Goal: Information Seeking & Learning: Learn about a topic

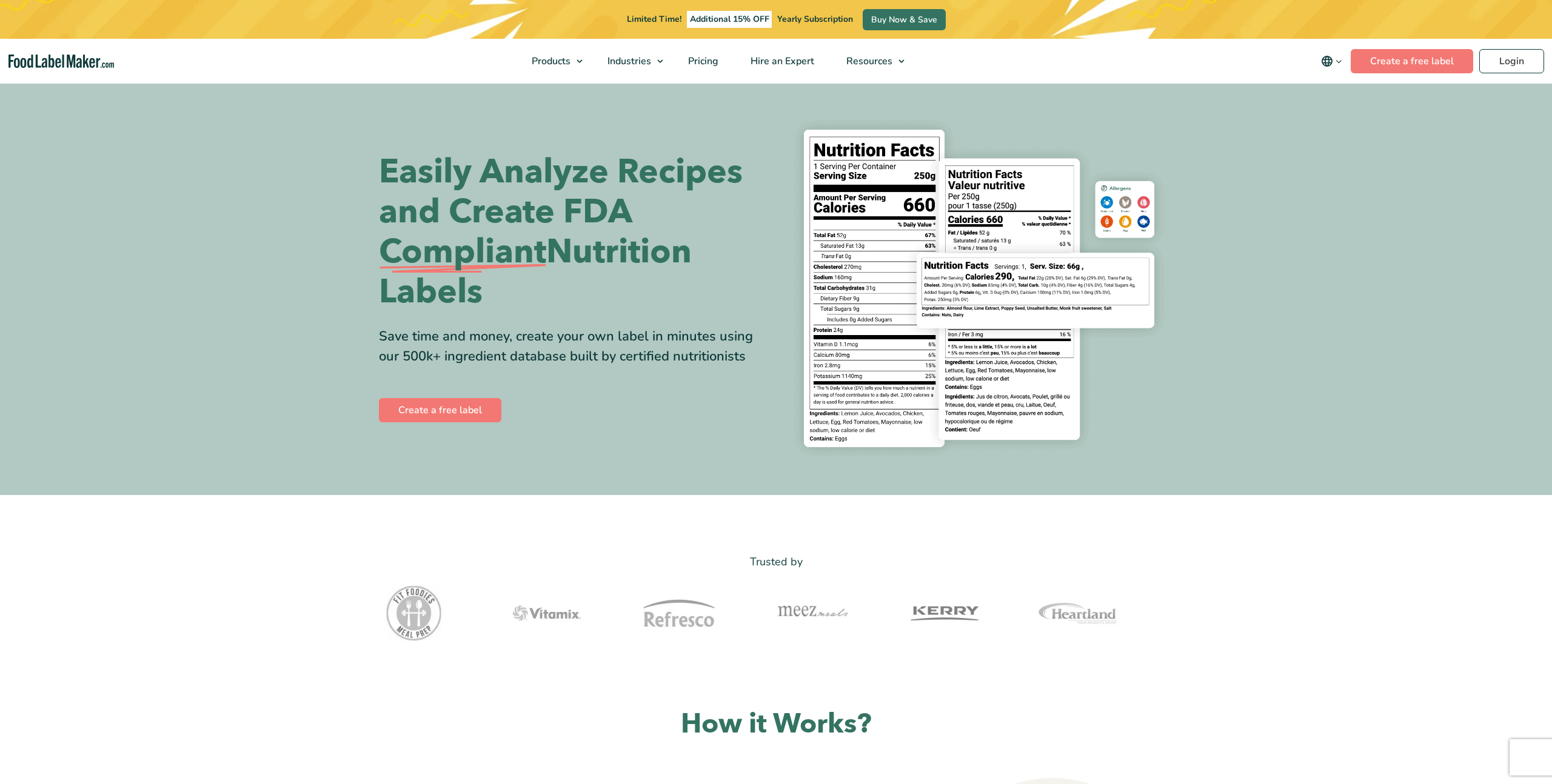
click at [582, 91] on span "Food Nutrition Labelling" at bounding box center [595, 90] width 108 height 14
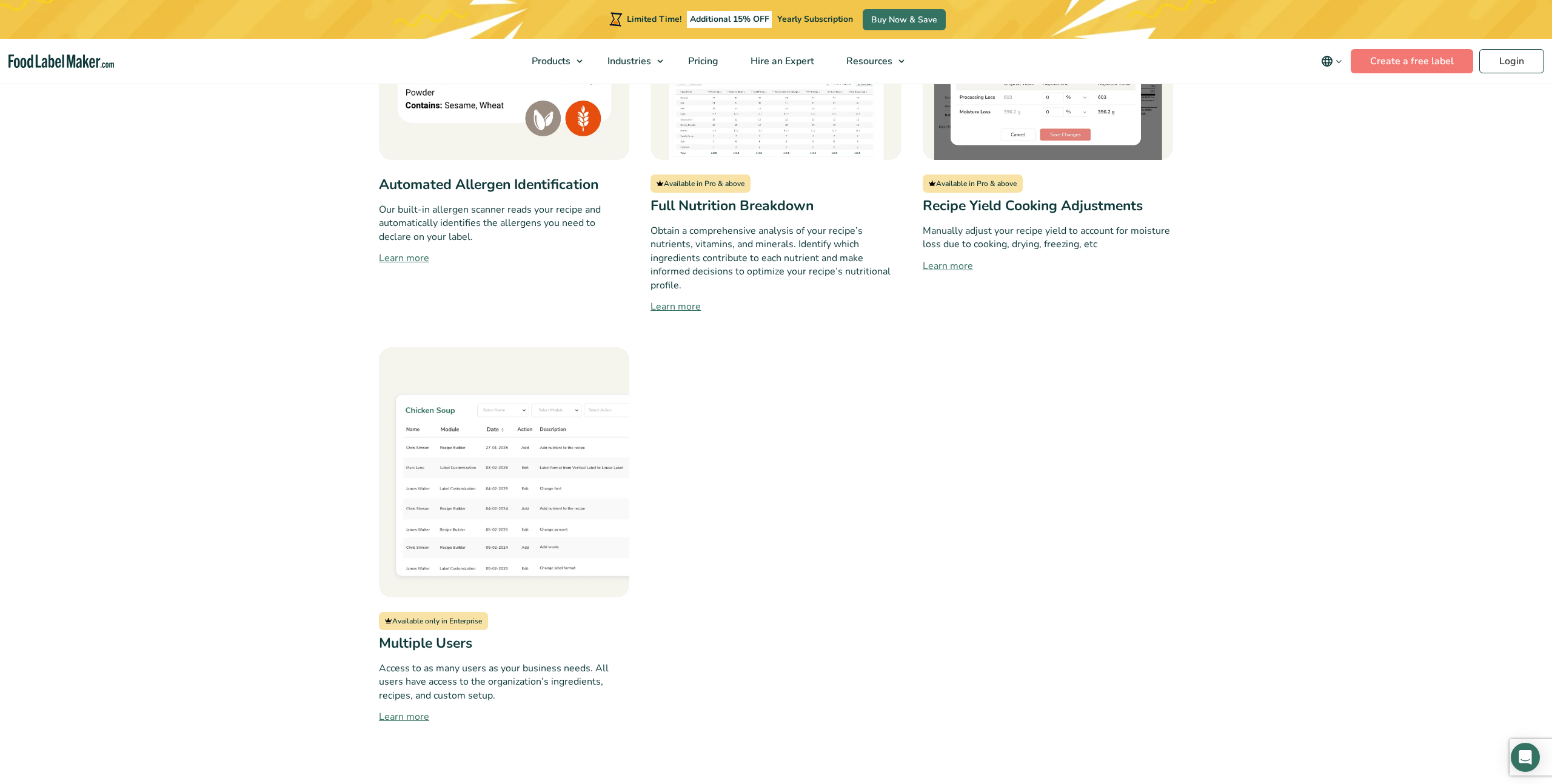
scroll to position [1388, 0]
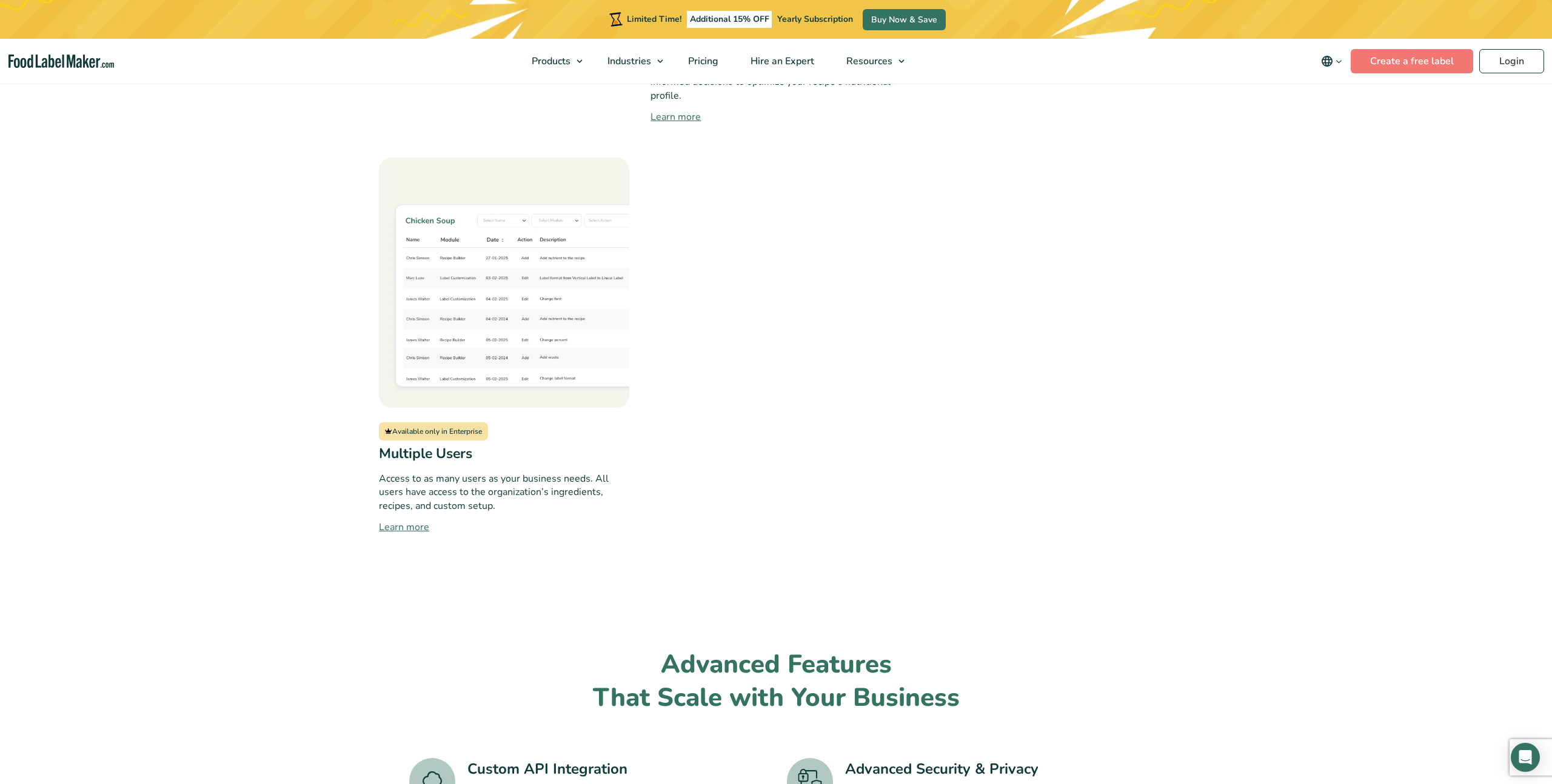
click at [524, 270] on img at bounding box center [504, 282] width 250 height 250
click at [618, 226] on img at bounding box center [504, 282] width 250 height 250
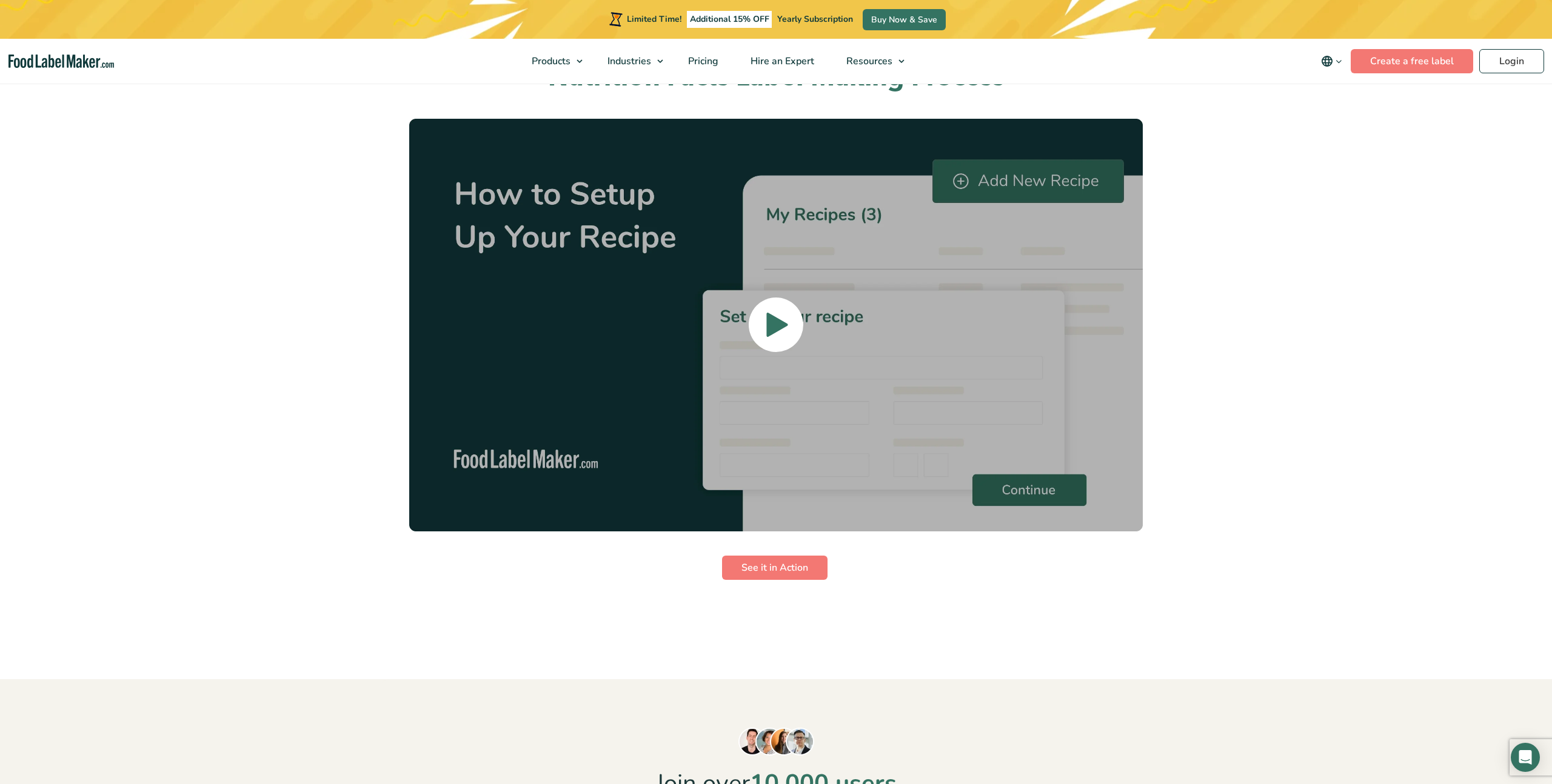
scroll to position [2997, 0]
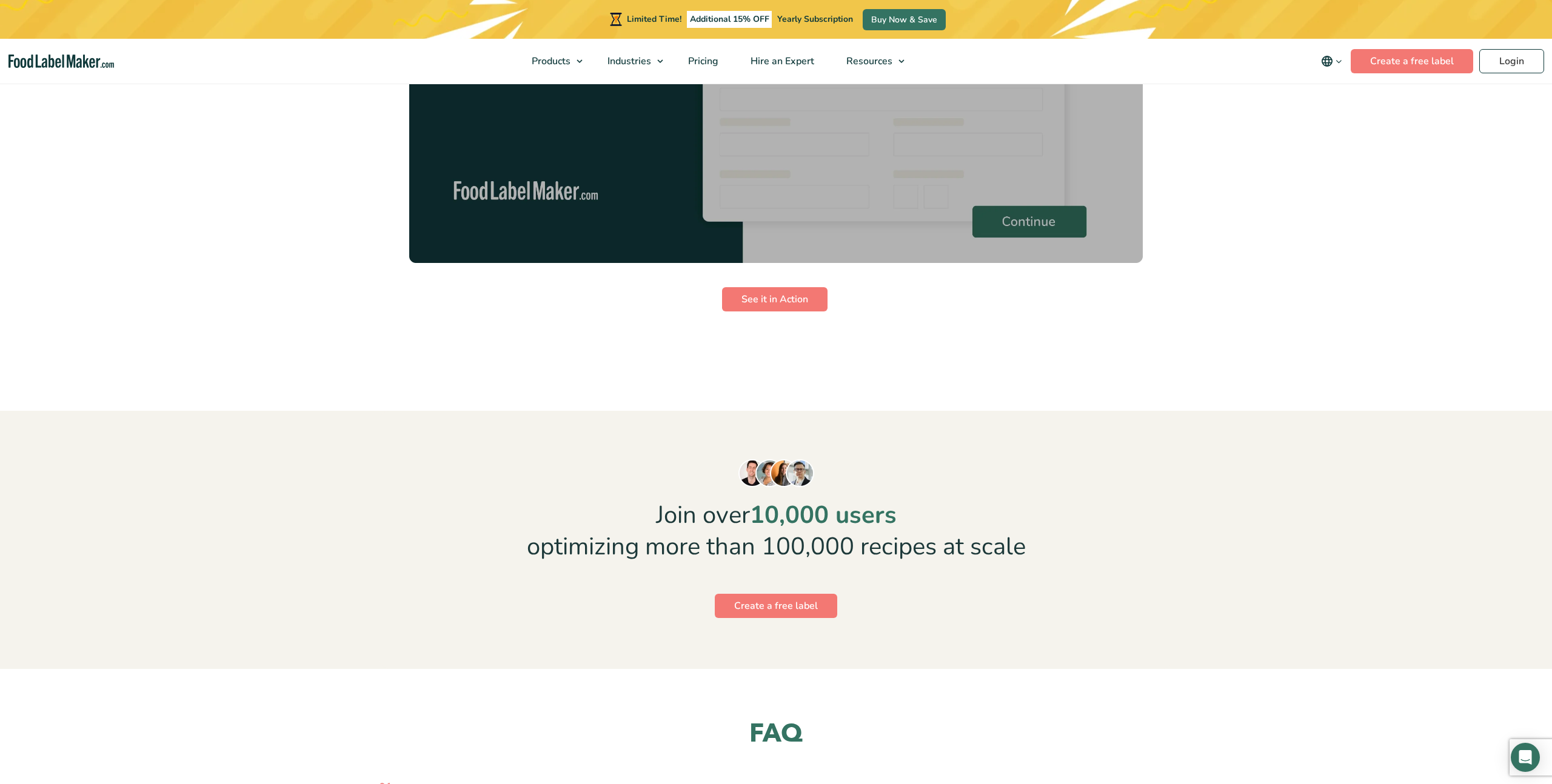
click at [817, 198] on img at bounding box center [776, 56] width 734 height 412
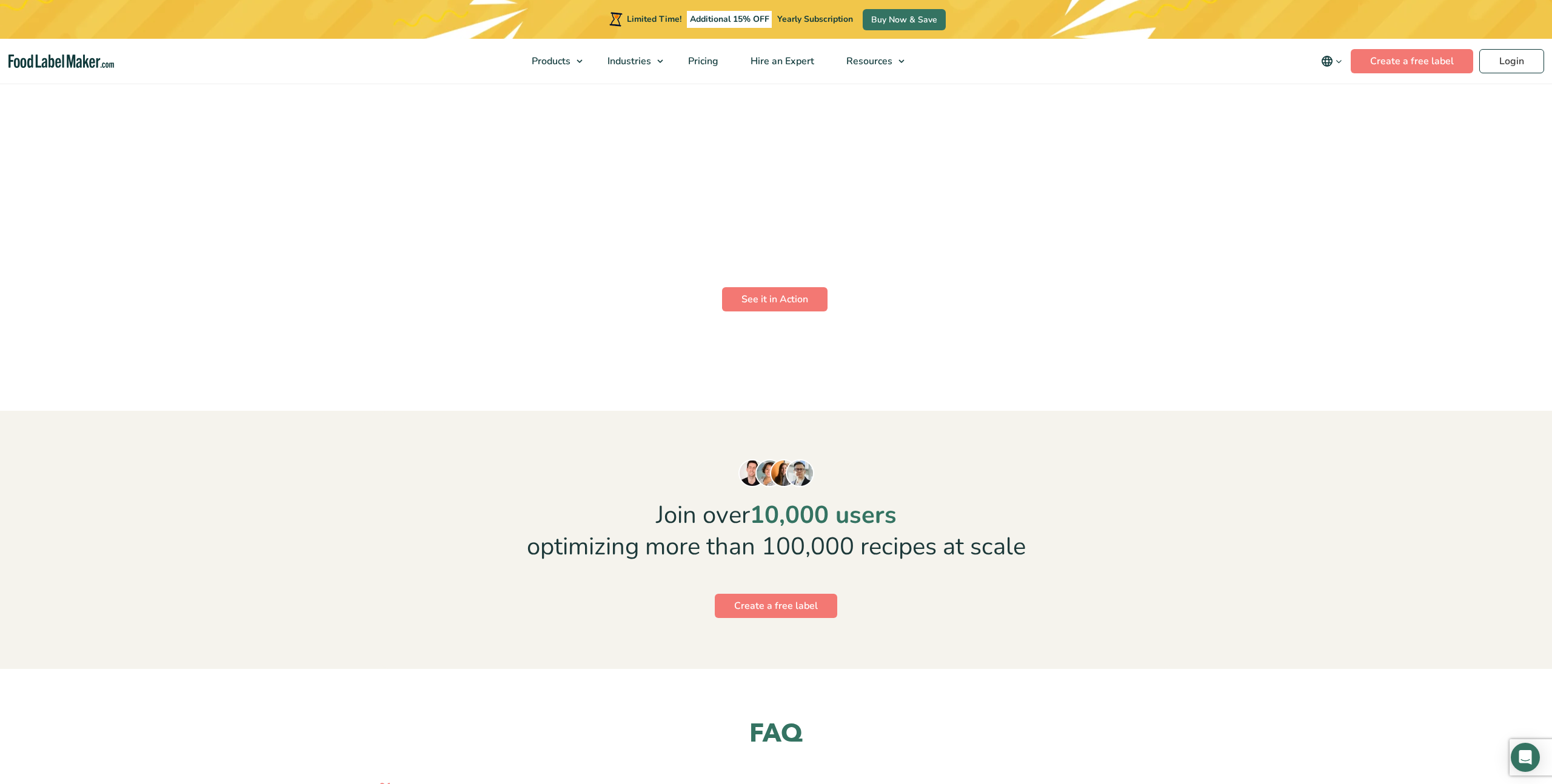
scroll to position [2735, 0]
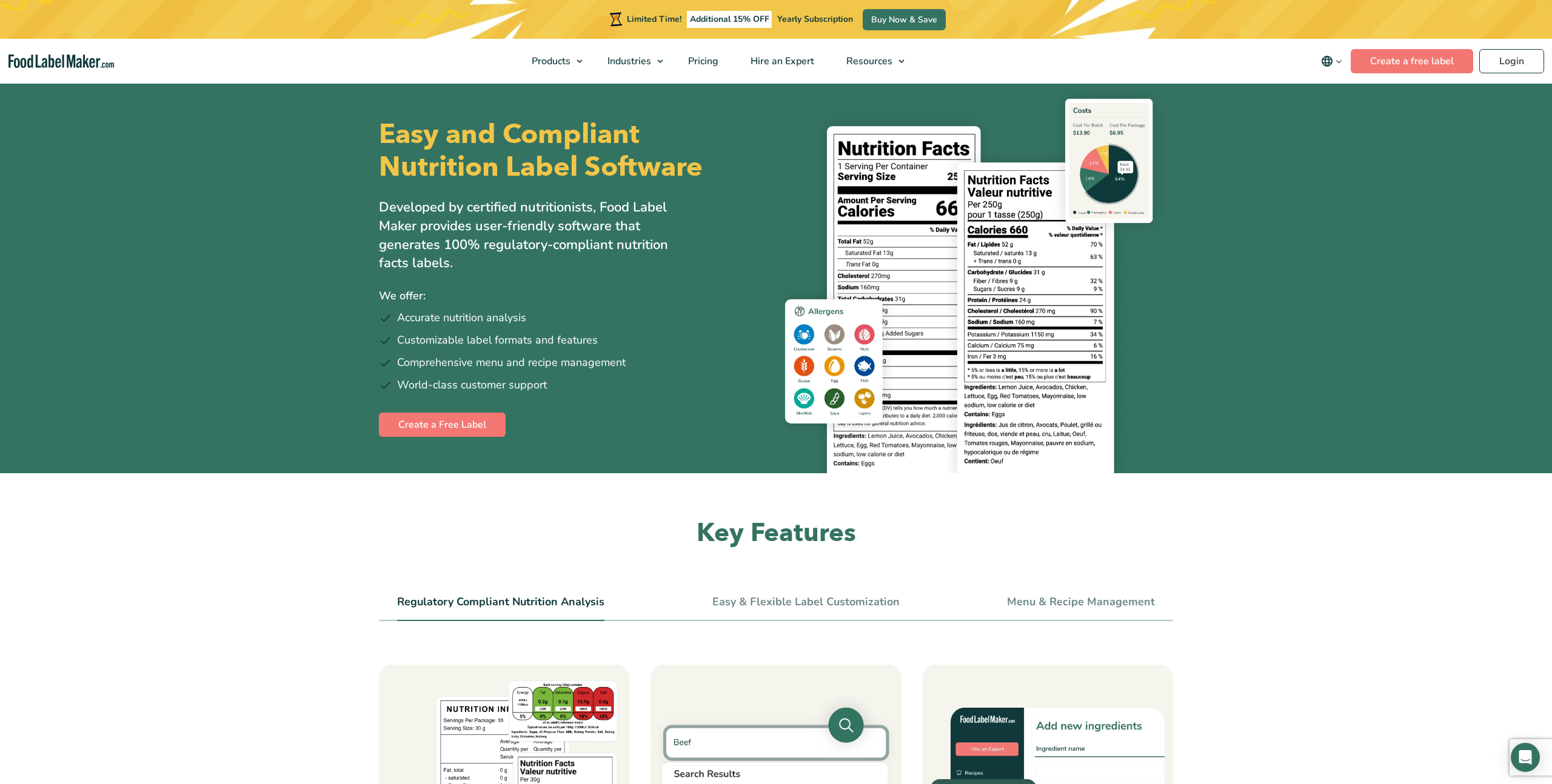
click at [68, 60] on img "main navigation" at bounding box center [61, 61] width 106 height 14
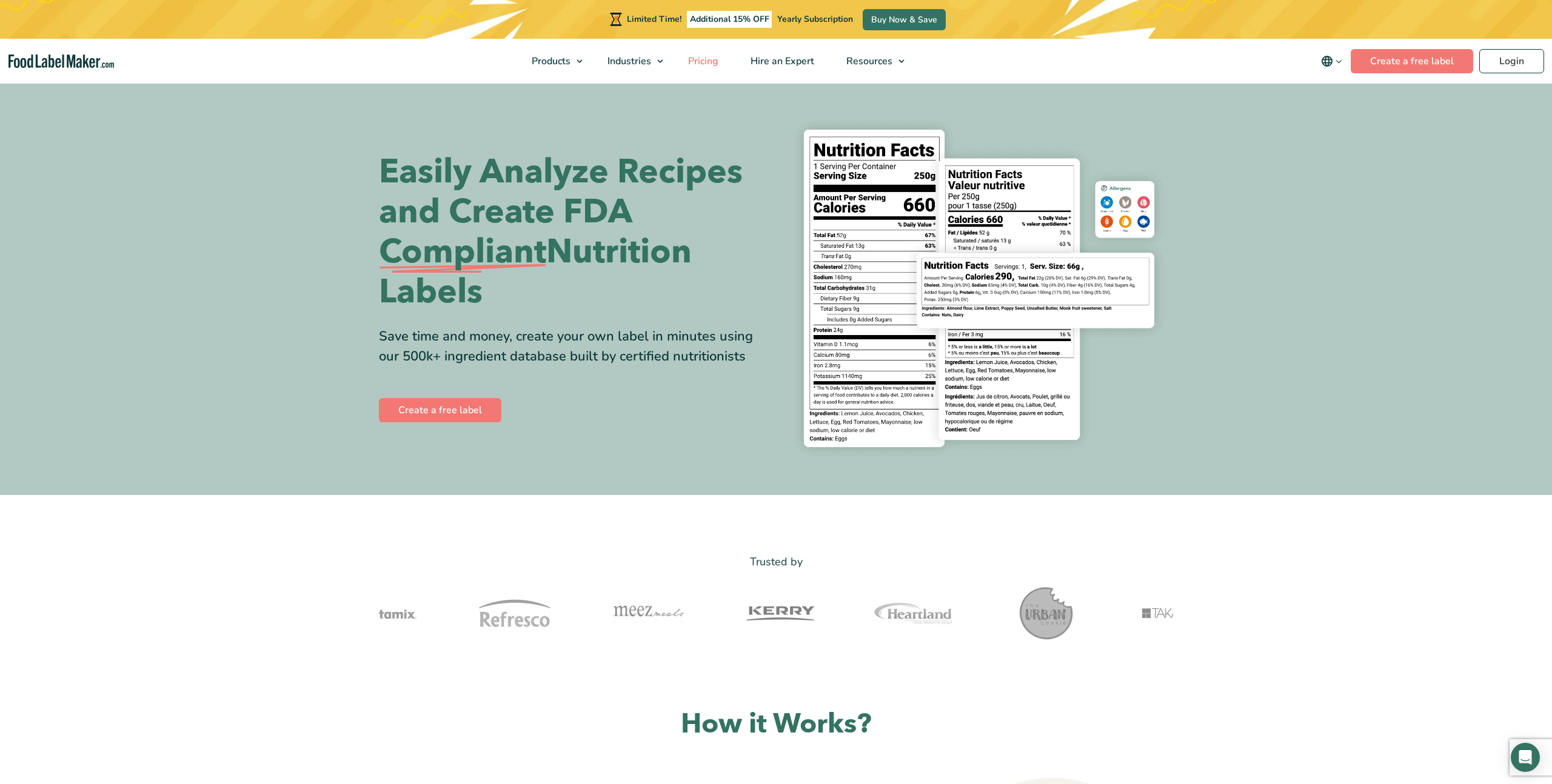
click at [707, 67] on span "Pricing" at bounding box center [701, 61] width 35 height 14
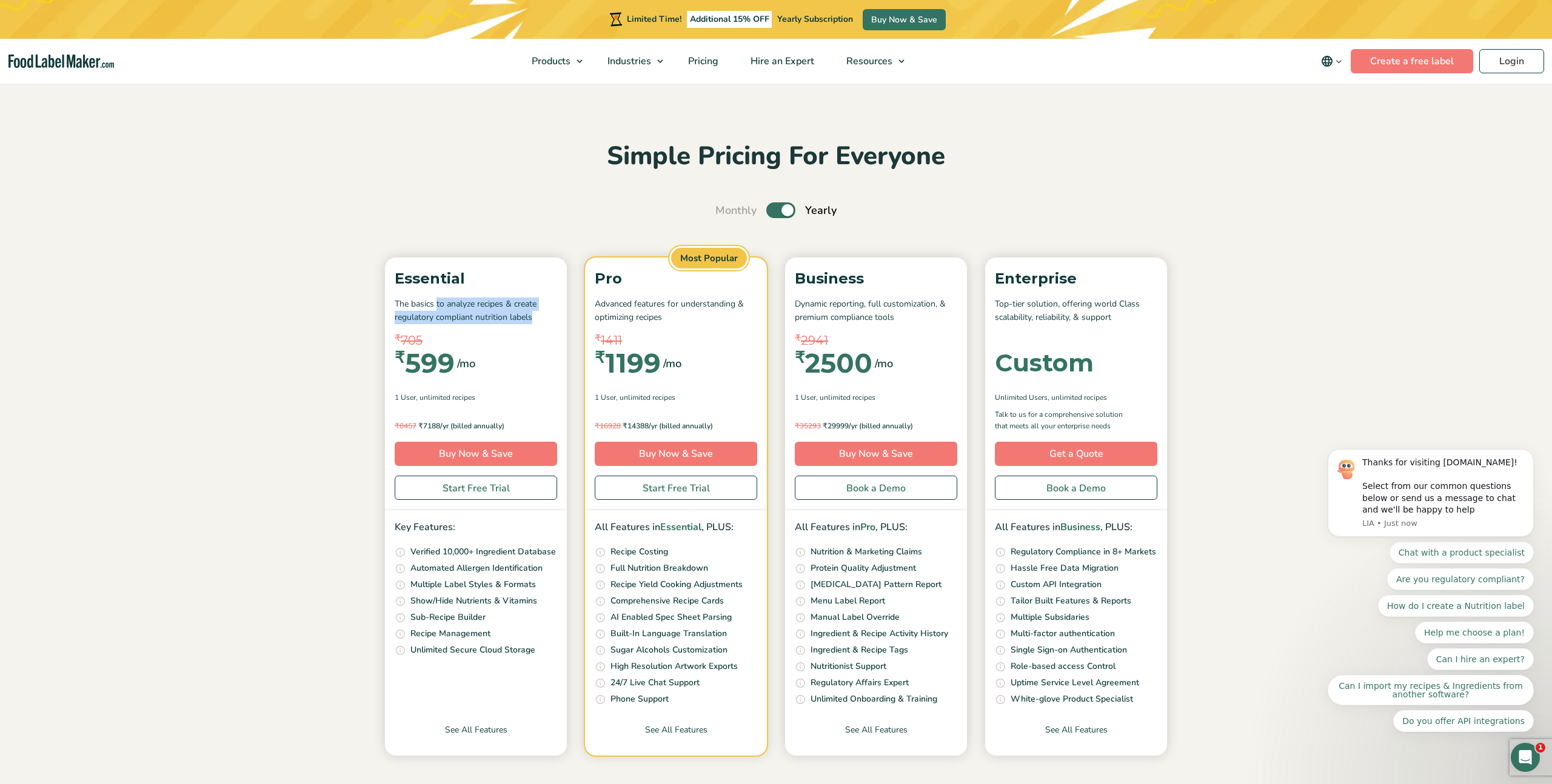
drag, startPoint x: 437, startPoint y: 309, endPoint x: 523, endPoint y: 327, distance: 87.9
click at [523, 327] on div "Essential The basics to analyze recipes & create regulatory compliant nutrition…" at bounding box center [475, 384] width 182 height 253
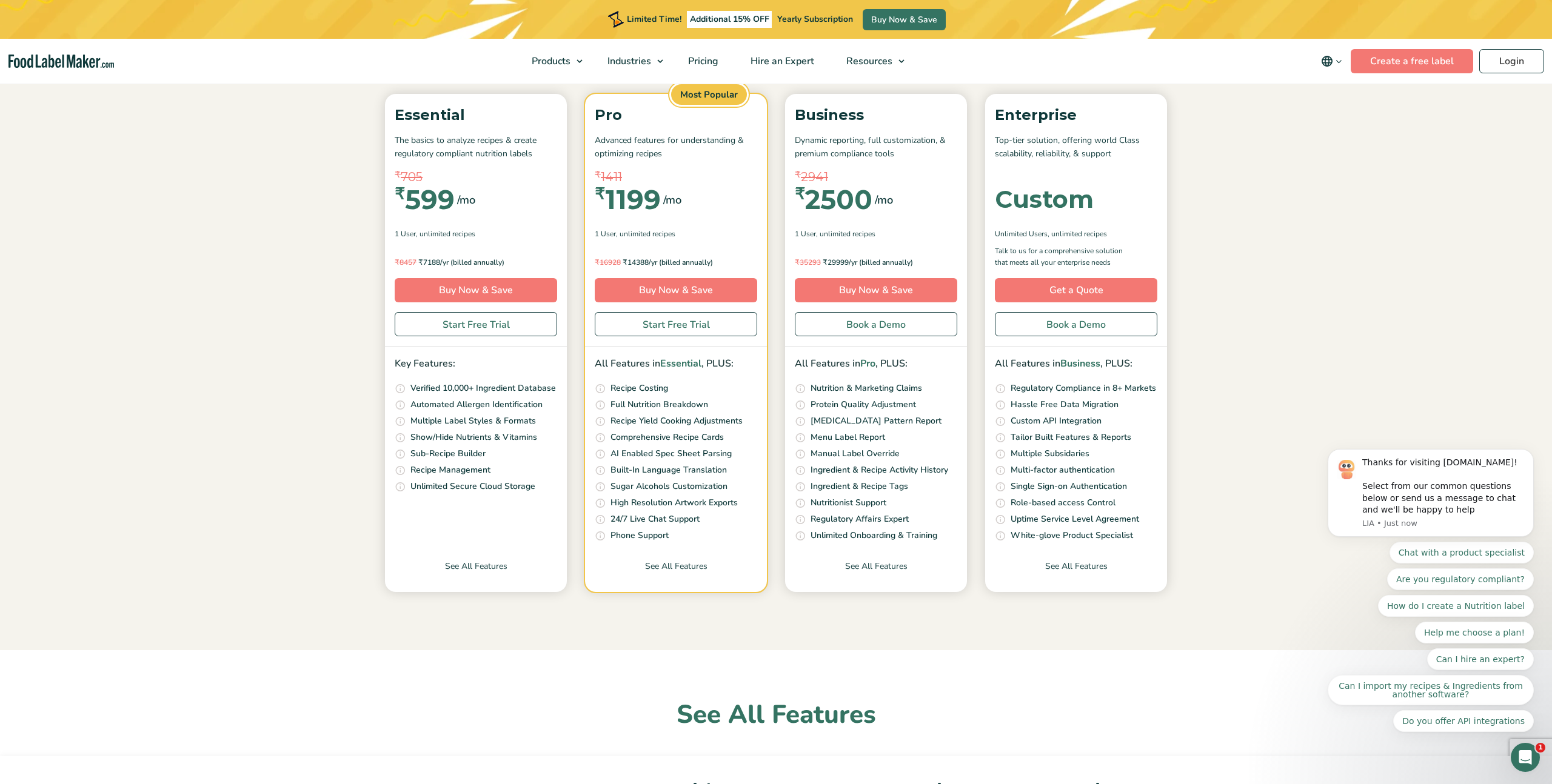
scroll to position [204, 0]
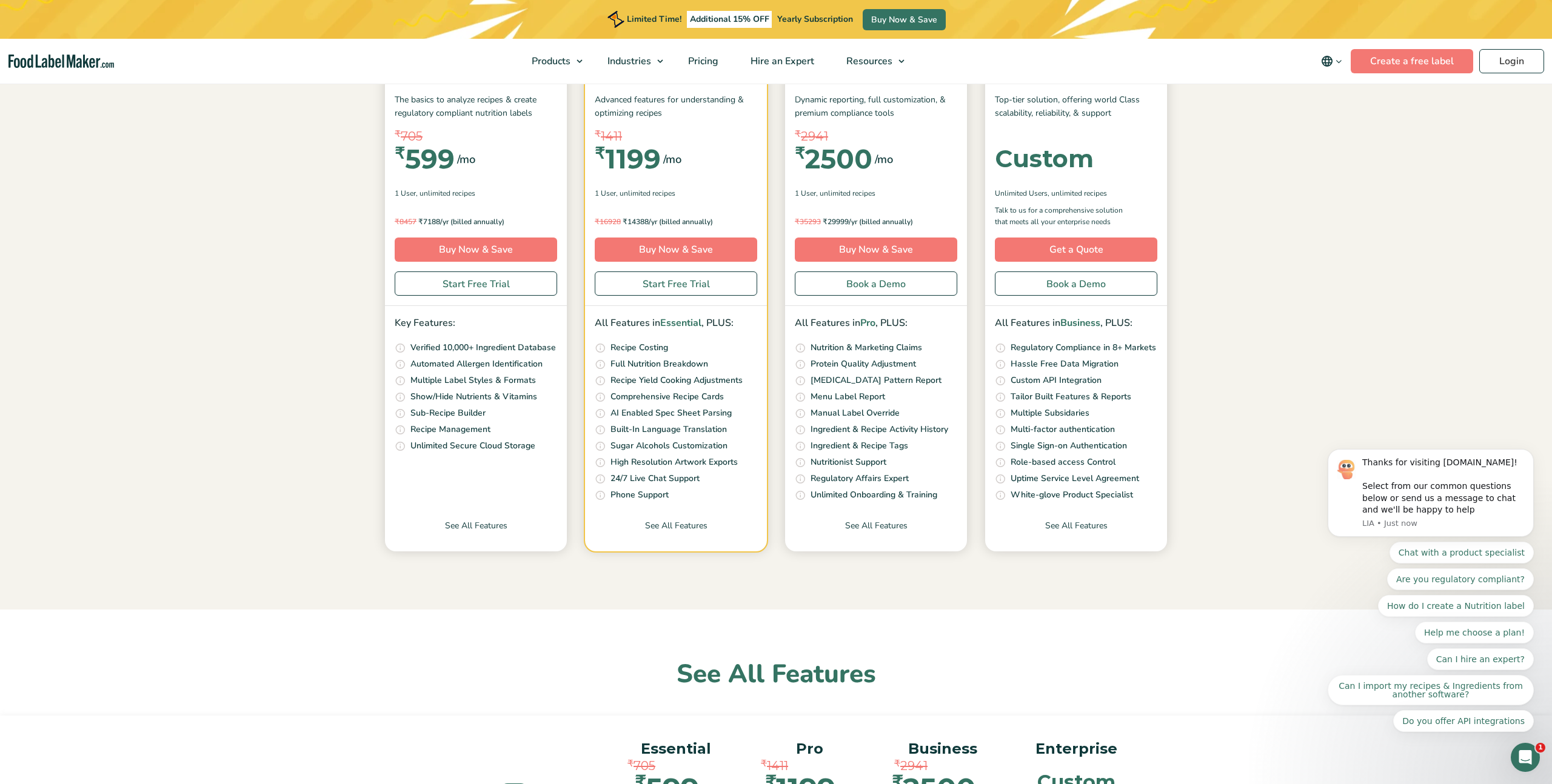
click at [485, 368] on p "Automated Allergen Identification" at bounding box center [476, 364] width 132 height 14
click at [485, 387] on li "Choose from over 10 different label formats including Vertical, Tabular, Linear…" at bounding box center [476, 381] width 163 height 14
drag, startPoint x: 445, startPoint y: 379, endPoint x: 525, endPoint y: 494, distance: 140.1
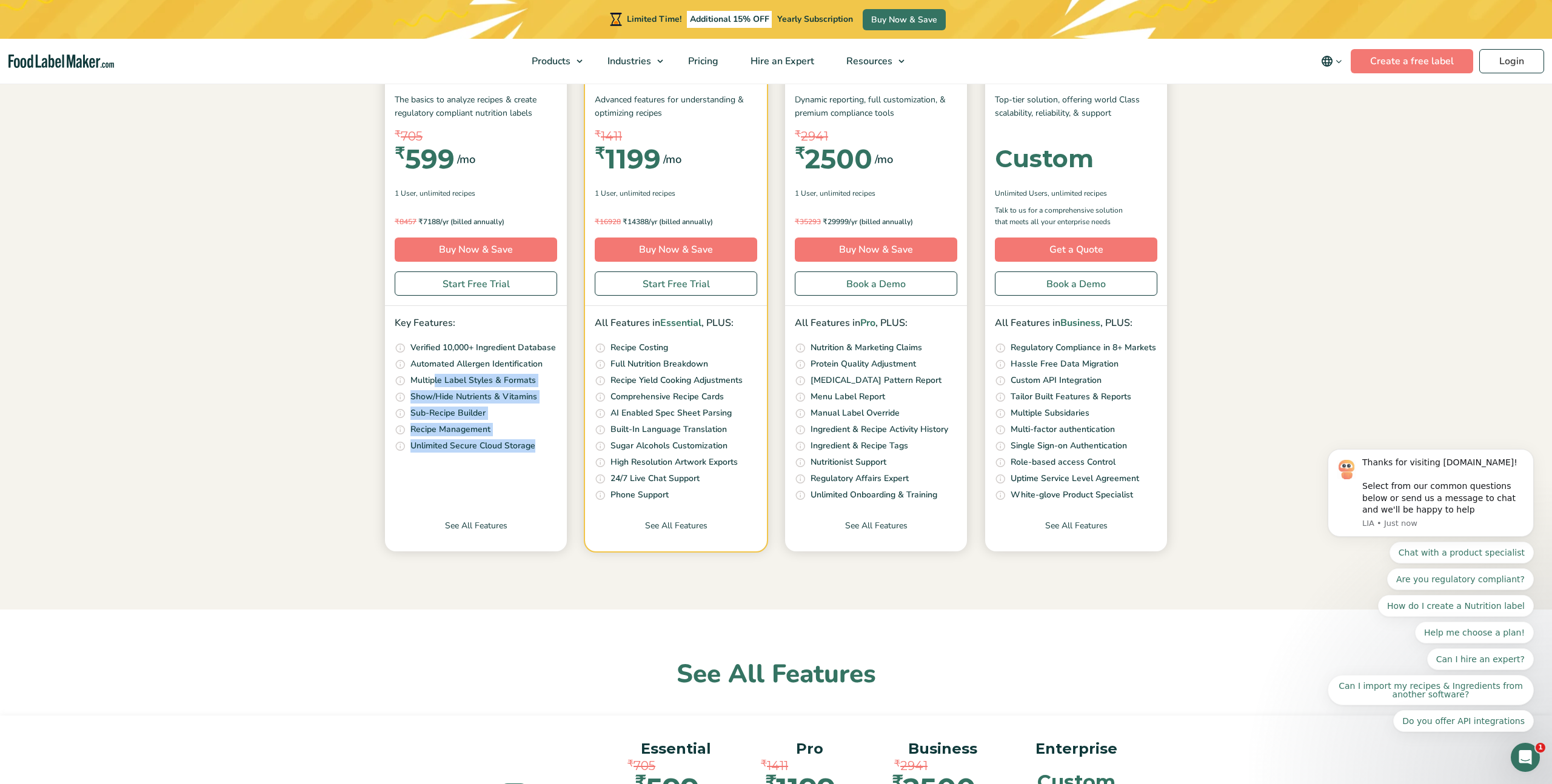
click at [527, 483] on div "Essential The basics to analyze recipes & create regulatory compliant nutrition…" at bounding box center [475, 302] width 182 height 498
click at [503, 529] on link "See All Features" at bounding box center [475, 535] width 182 height 32
